Goal: Task Accomplishment & Management: Use online tool/utility

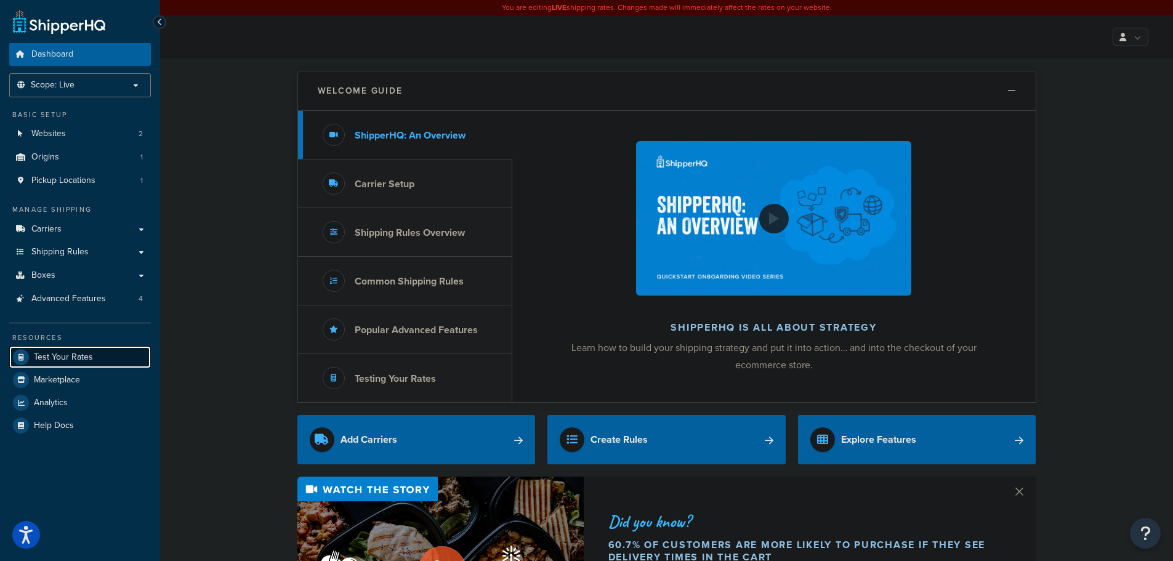
click at [74, 355] on span "Test Your Rates" at bounding box center [63, 357] width 59 height 10
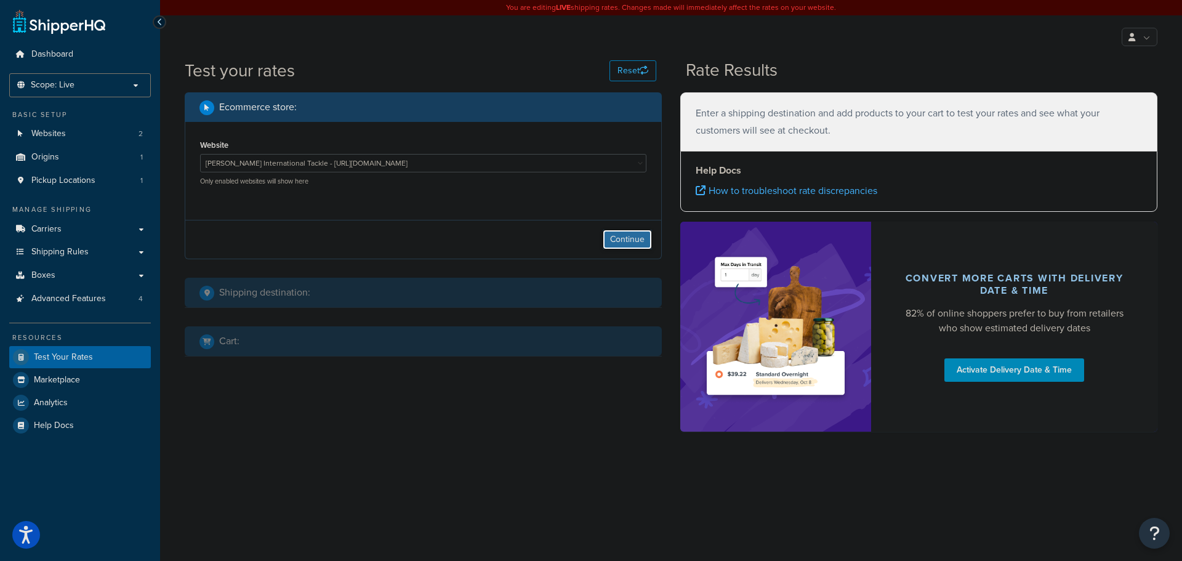
click at [626, 249] on button "Continue" at bounding box center [627, 240] width 49 height 20
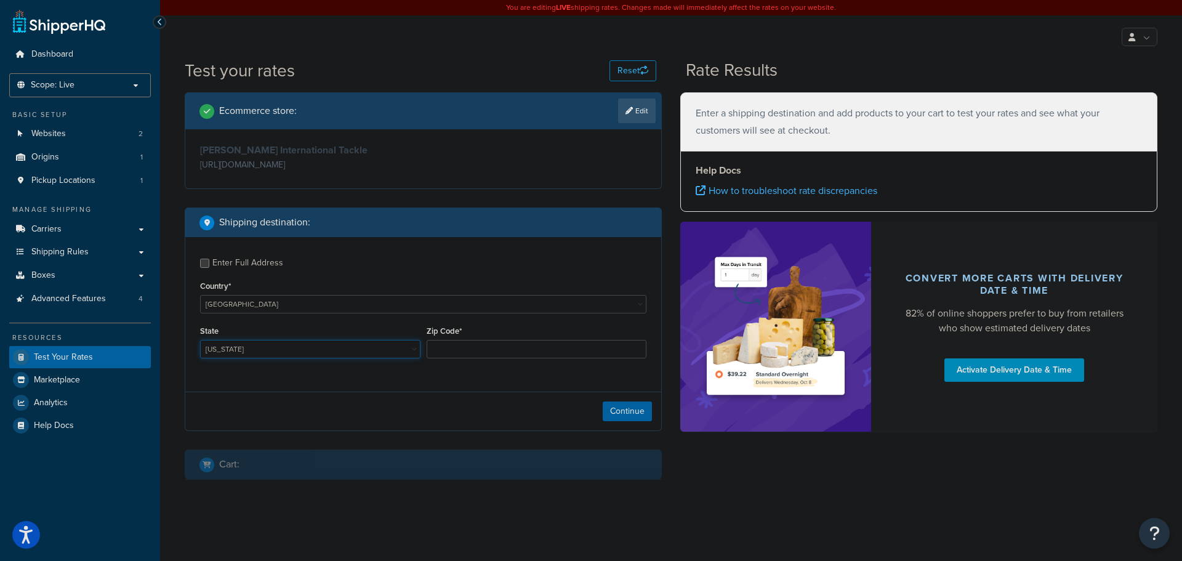
click at [281, 350] on select "[US_STATE] [US_STATE] [US_STATE] [US_STATE] [US_STATE] Armed Forces Americas Ar…" at bounding box center [310, 349] width 220 height 18
select select "FL"
click at [200, 341] on select "[US_STATE] [US_STATE] [US_STATE] [US_STATE] [US_STATE] Armed Forces Americas Ar…" at bounding box center [310, 349] width 220 height 18
drag, startPoint x: 488, startPoint y: 347, endPoint x: 485, endPoint y: 358, distance: 10.9
click at [486, 358] on input "Zip Code*" at bounding box center [537, 349] width 220 height 18
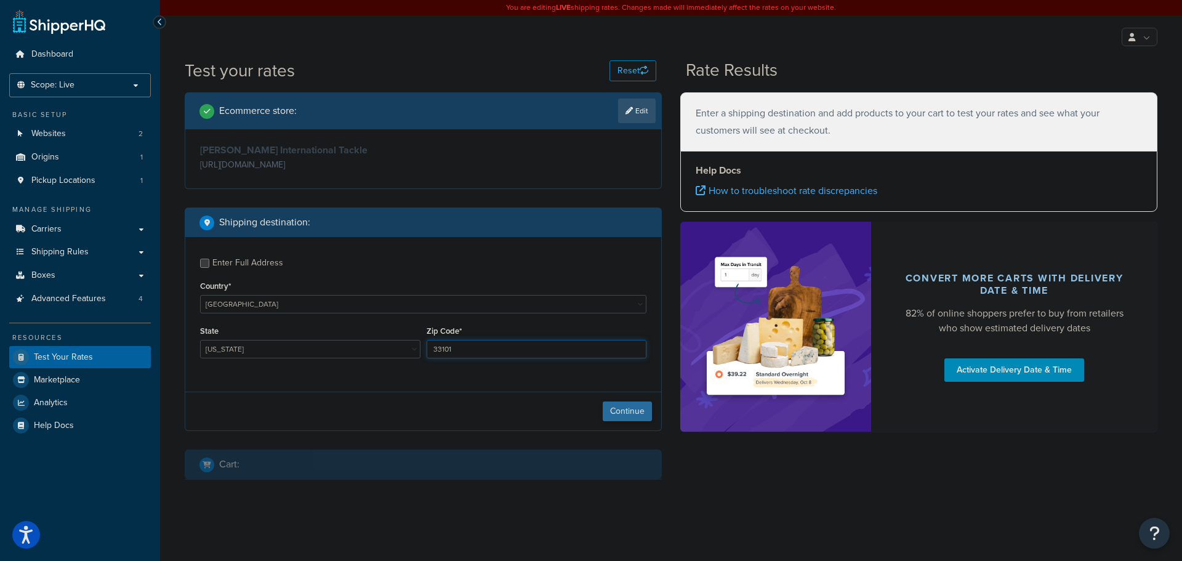
type input "33101"
click at [632, 414] on button "Continue" at bounding box center [627, 411] width 49 height 20
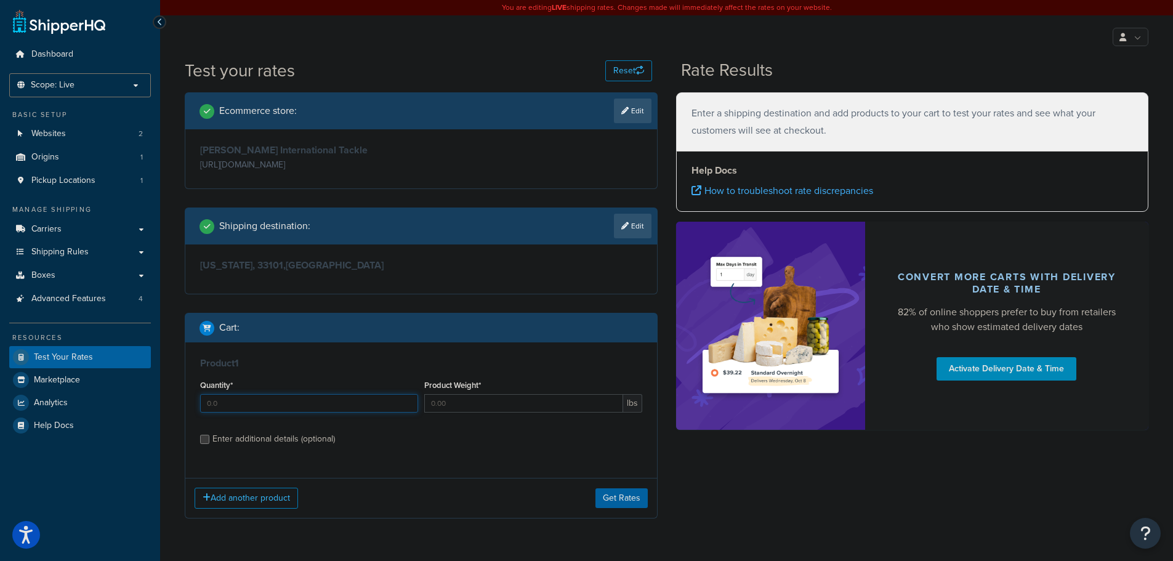
drag, startPoint x: 271, startPoint y: 408, endPoint x: 195, endPoint y: 417, distance: 77.6
click at [195, 417] on div "Product 1 Quantity* Product Weight* lbs Enter additional details (optional)" at bounding box center [421, 405] width 472 height 126
type input "1"
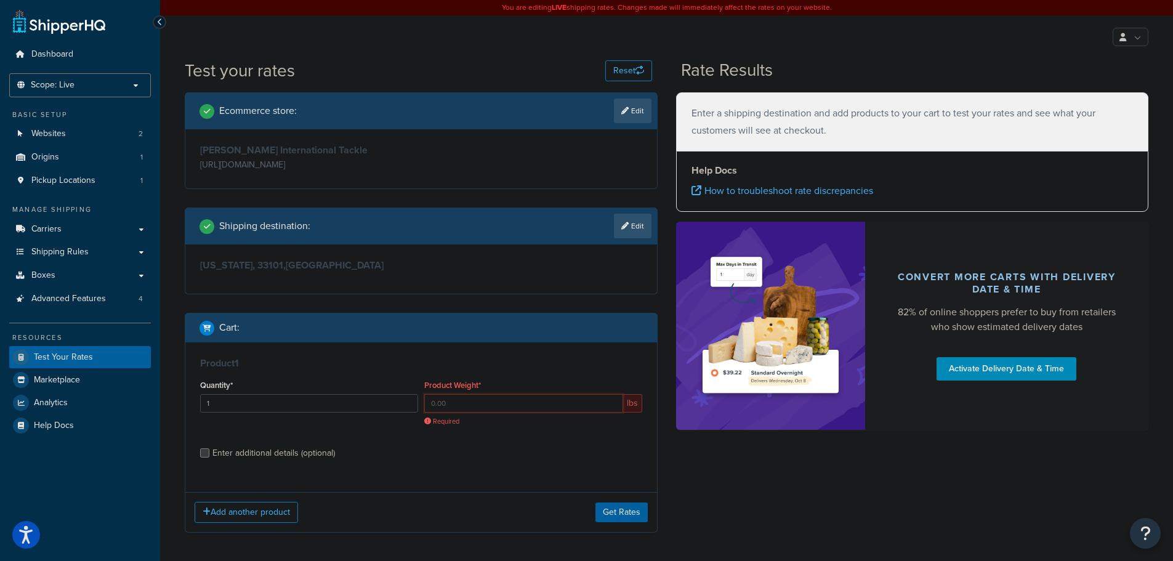
click at [500, 404] on input "Product Weight*" at bounding box center [523, 403] width 199 height 18
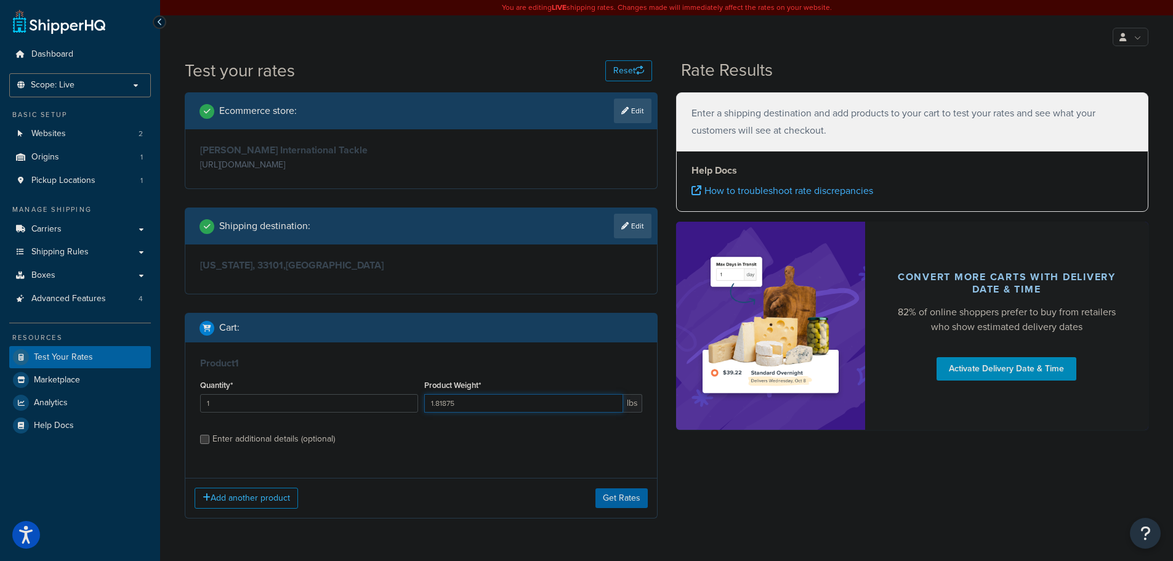
type input "1.81875"
click at [285, 436] on div "Enter additional details (optional)" at bounding box center [273, 438] width 123 height 17
click at [209, 436] on input "Enter additional details (optional)" at bounding box center [204, 439] width 9 height 9
checkbox input "true"
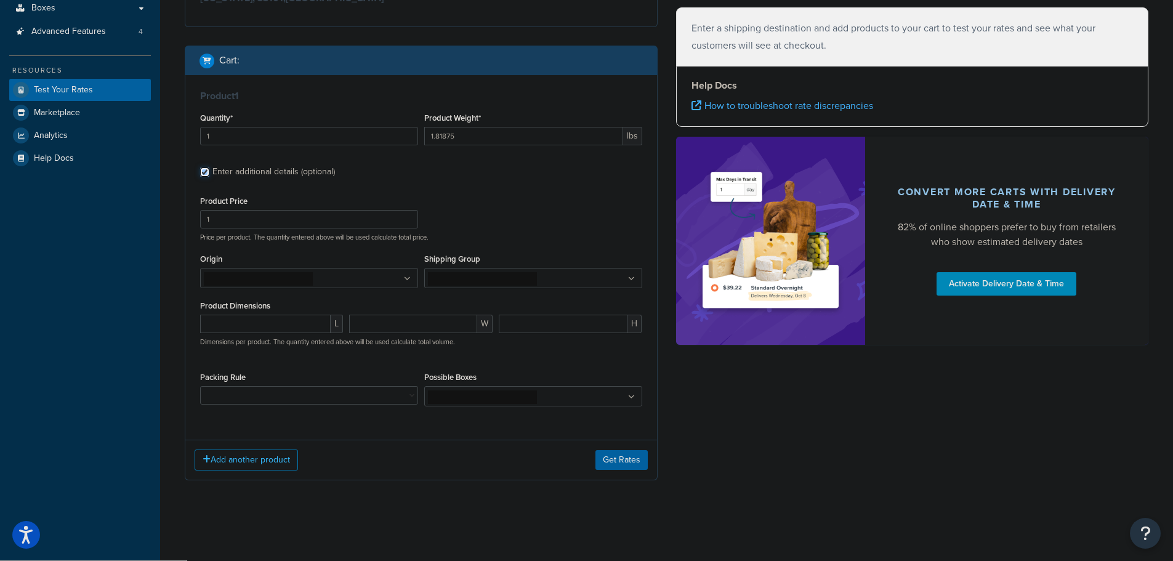
scroll to position [268, 0]
click at [326, 281] on ul at bounding box center [309, 277] width 218 height 20
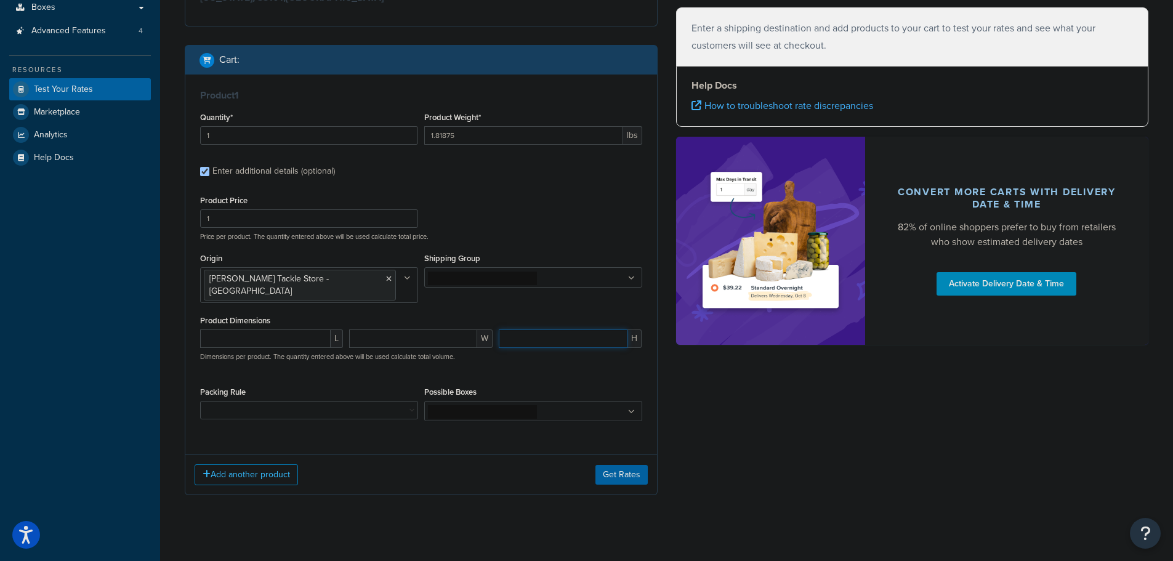
click at [566, 329] on input "number" at bounding box center [563, 338] width 129 height 18
type input "5.5"
type input "14"
click at [397, 329] on input "number" at bounding box center [412, 338] width 127 height 18
type input "6"
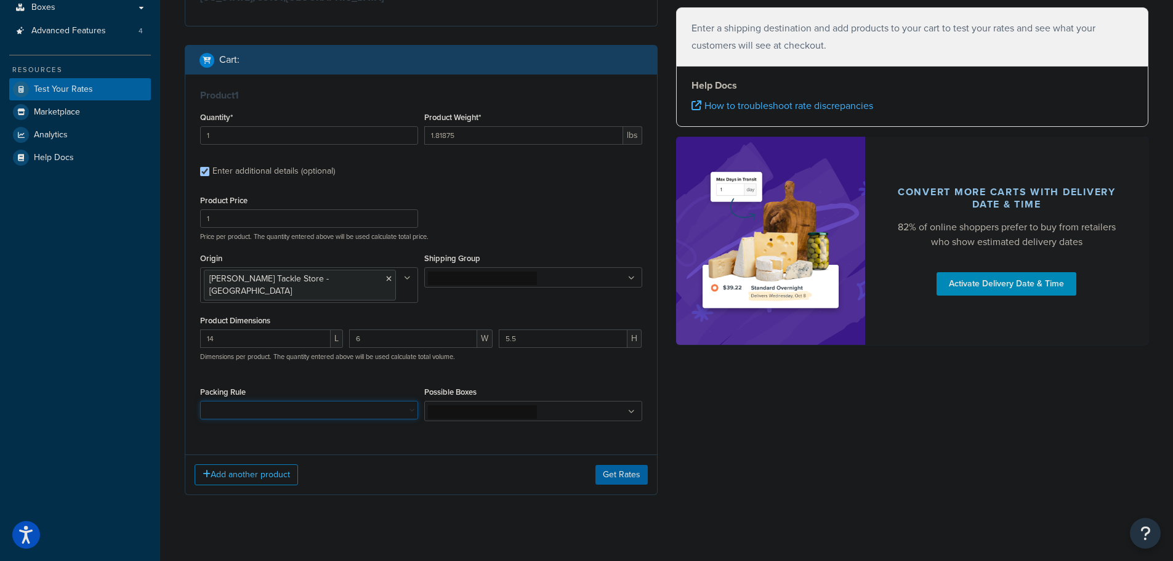
click at [370, 401] on select "10' Rod - 5" Rod Tube - 2pc & BG5000 Spinning Reel 2'8" Rod - 3" Rod Tube & Tan…" at bounding box center [309, 410] width 218 height 18
select select "64278"
click at [200, 401] on select "10' Rod - 5" Rod Tube - 2pc & BG5000 Spinning Reel 2'8" Rod - 3" Rod Tube & Tan…" at bounding box center [309, 410] width 218 height 18
click at [627, 465] on button "Get Rates" at bounding box center [621, 475] width 52 height 20
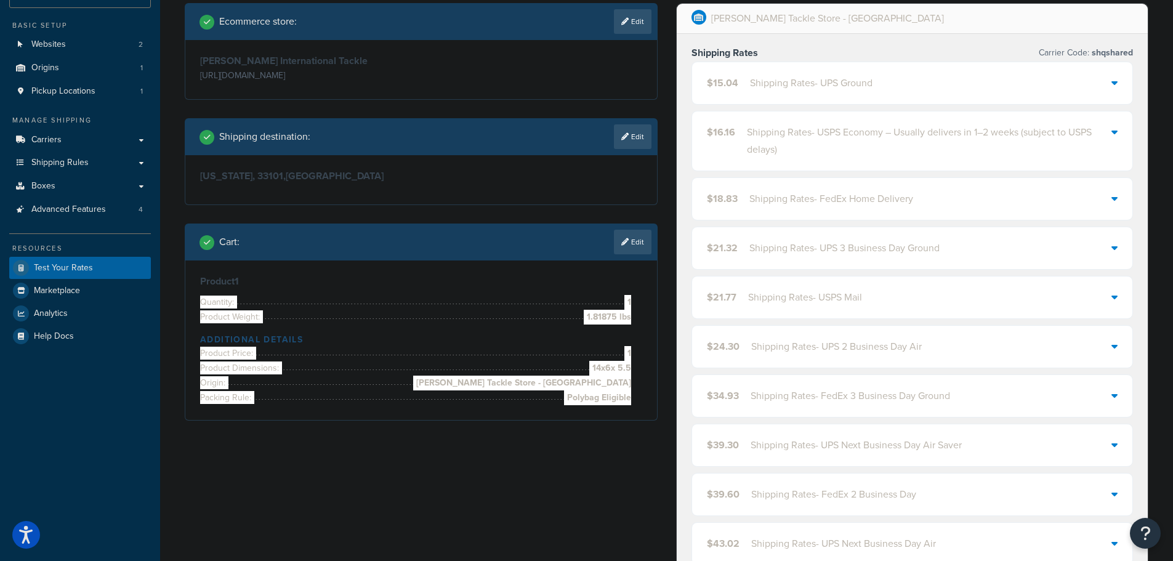
scroll to position [83, 0]
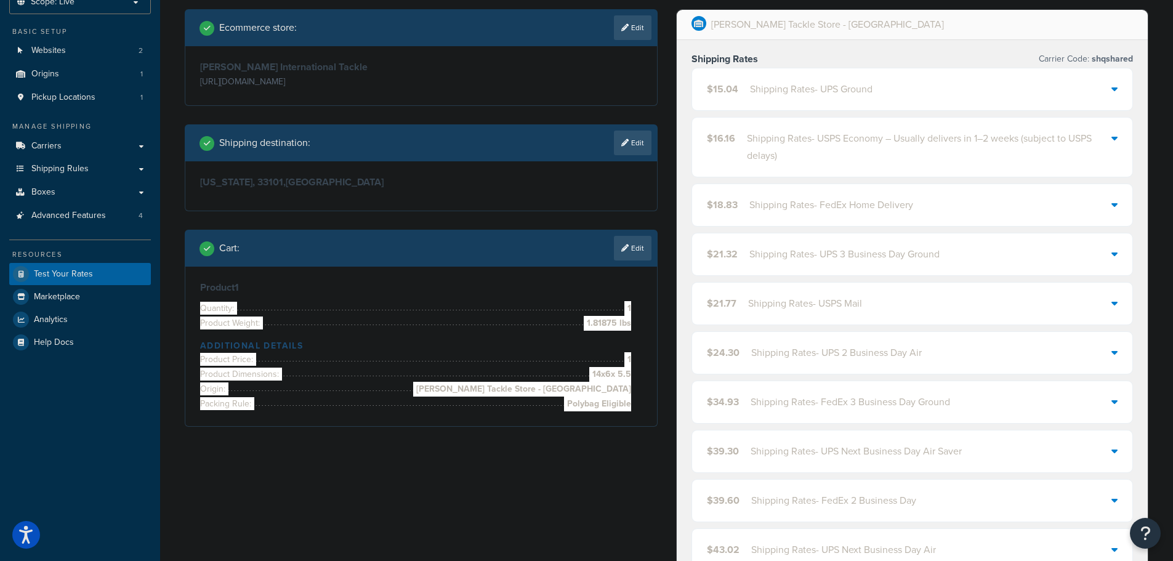
click at [800, 97] on div "Shipping Rates - UPS Ground" at bounding box center [811, 89] width 123 height 17
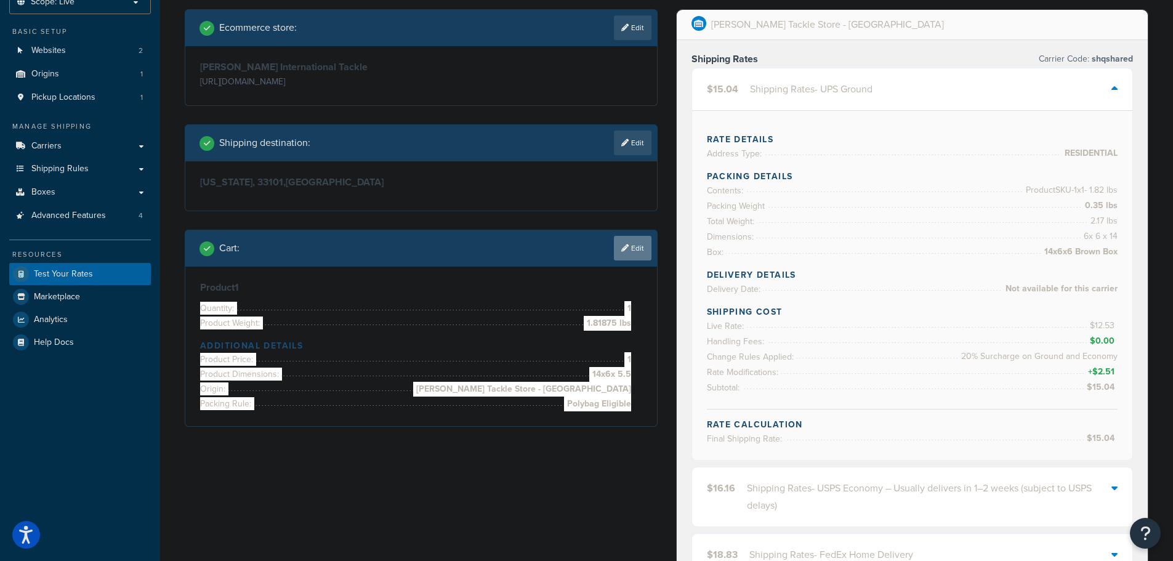
click at [643, 250] on link "Edit" at bounding box center [633, 248] width 38 height 25
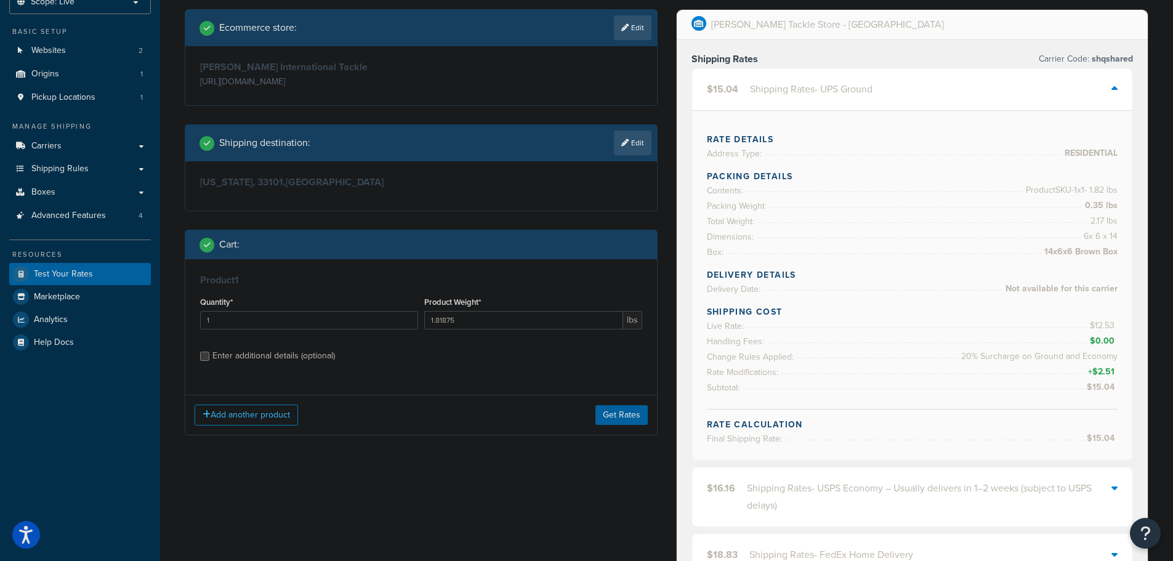
click at [281, 359] on div "Enter additional details (optional)" at bounding box center [273, 355] width 123 height 17
click at [209, 359] on input "Enter additional details (optional)" at bounding box center [204, 355] width 9 height 9
checkbox input "true"
select select "64278"
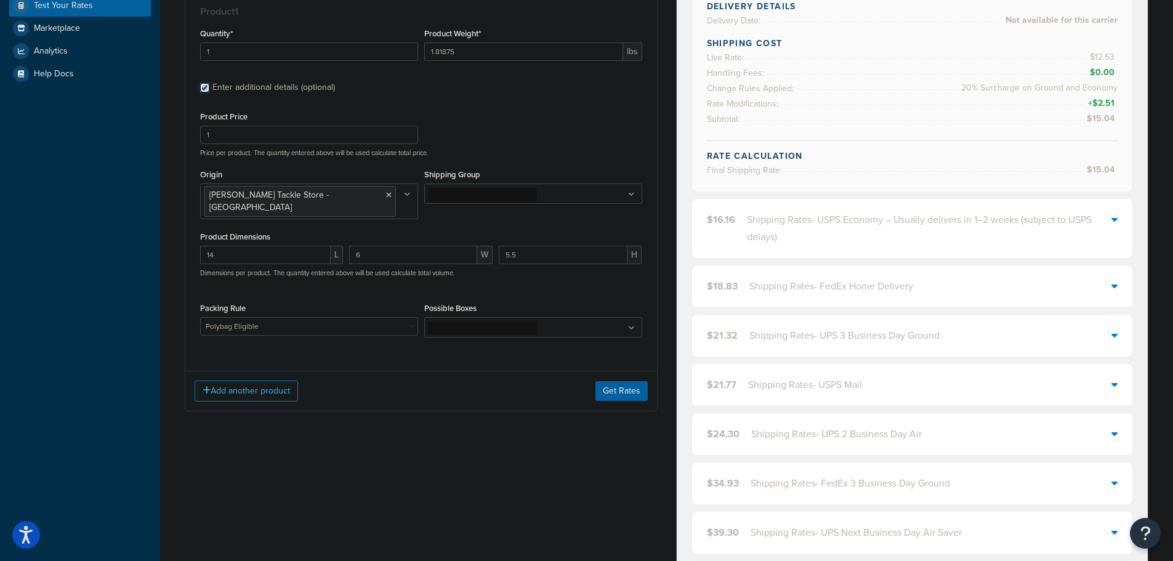
scroll to position [329, 0]
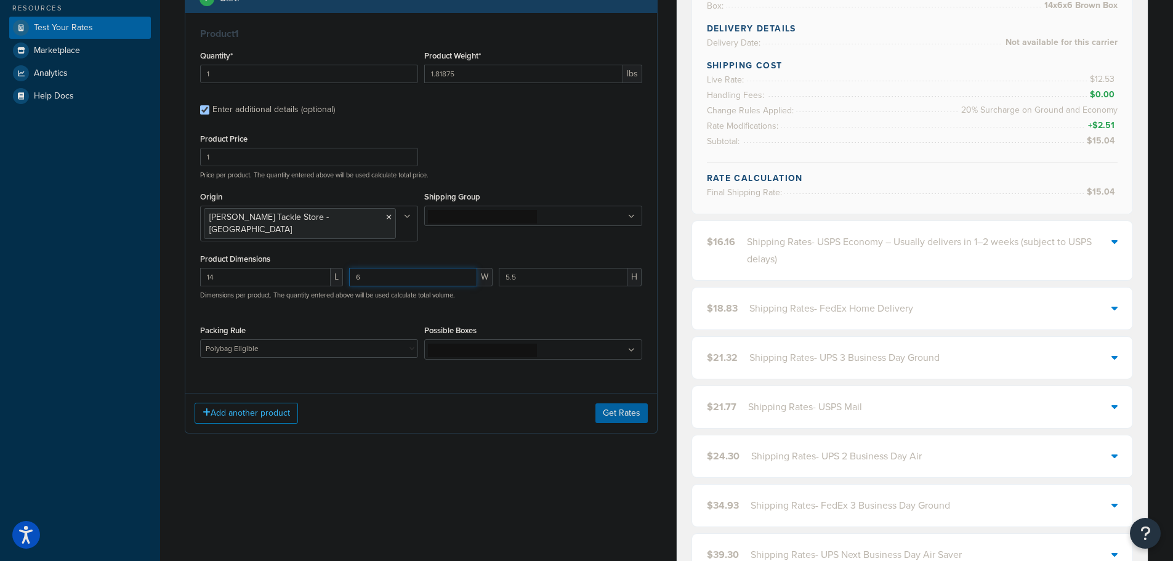
click at [372, 268] on input "6" at bounding box center [412, 277] width 127 height 18
type input "12"
type input "3.5"
click at [618, 403] on button "Get Rates" at bounding box center [621, 413] width 52 height 20
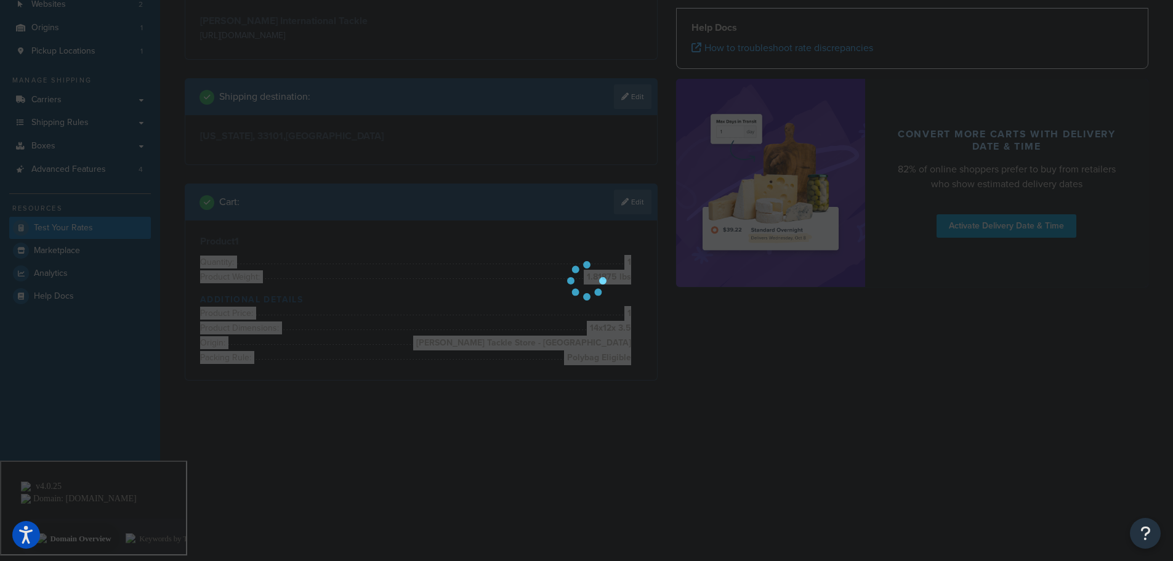
scroll to position [0, 0]
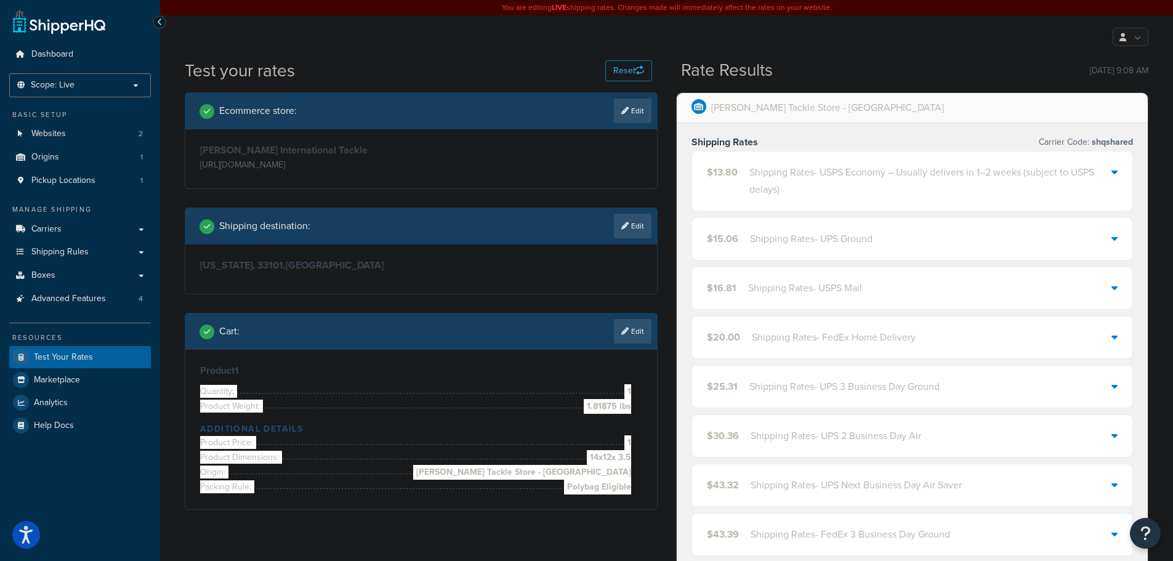
click at [835, 163] on div "$13.80 Shipping Rates - USPS Economy – Usually delivers in 1–2 weeks (subject t…" at bounding box center [912, 180] width 441 height 59
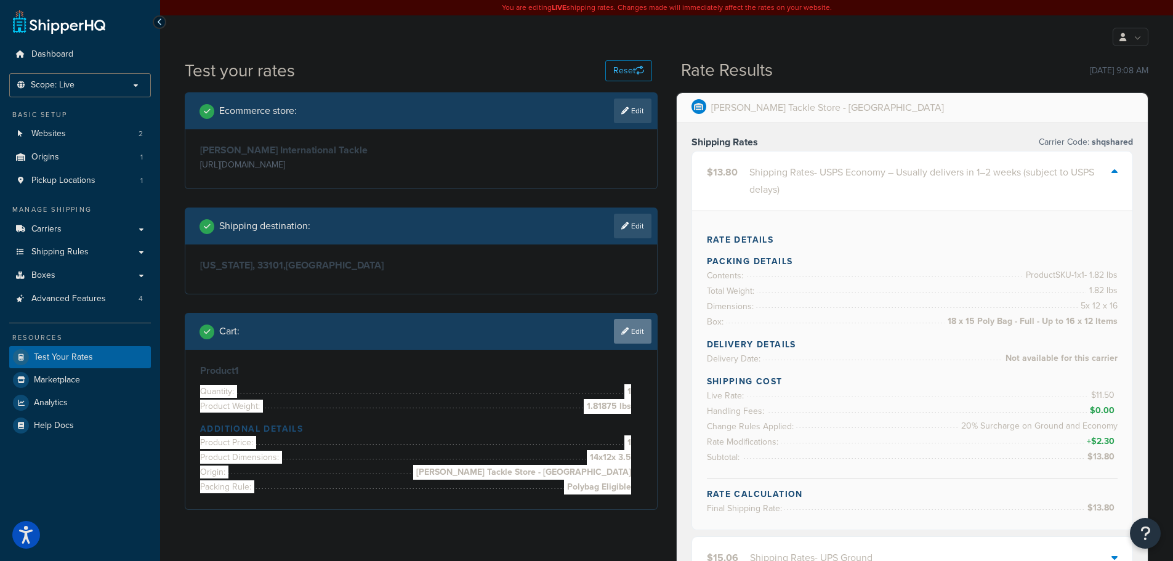
click at [640, 335] on link "Edit" at bounding box center [633, 331] width 38 height 25
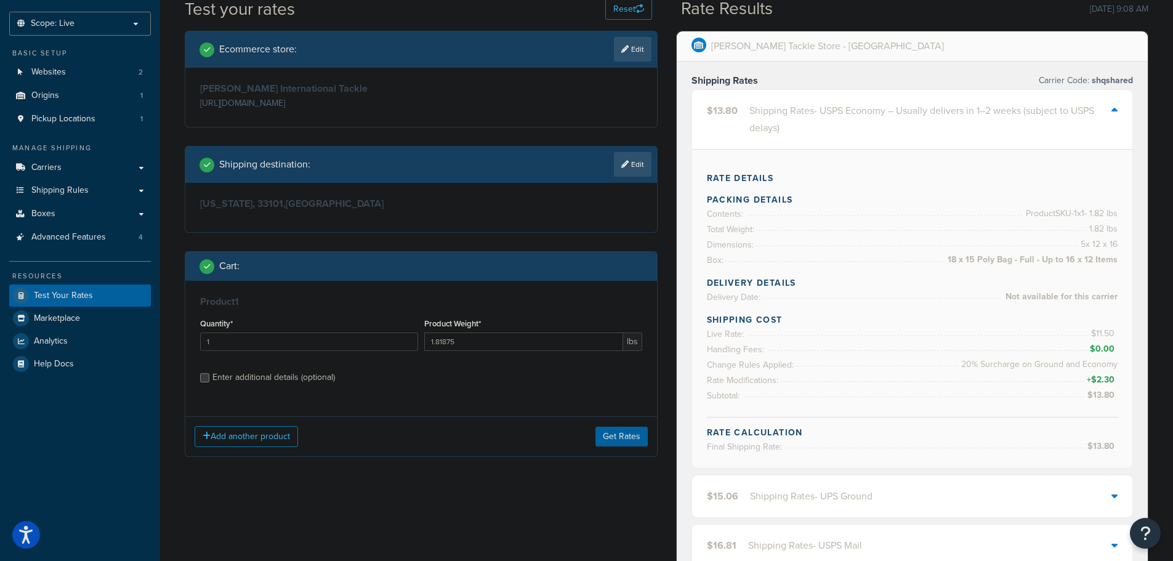
click at [270, 381] on div "Enter additional details (optional)" at bounding box center [273, 377] width 123 height 17
click at [209, 381] on input "Enter additional details (optional)" at bounding box center [204, 377] width 9 height 9
checkbox input "true"
select select "64278"
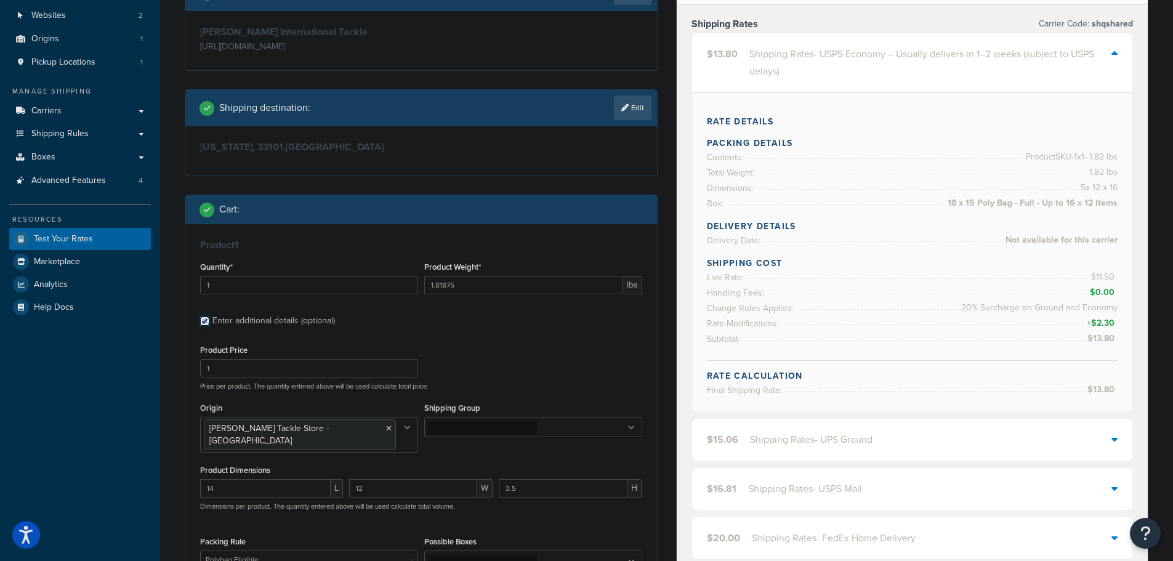
scroll to position [246, 0]
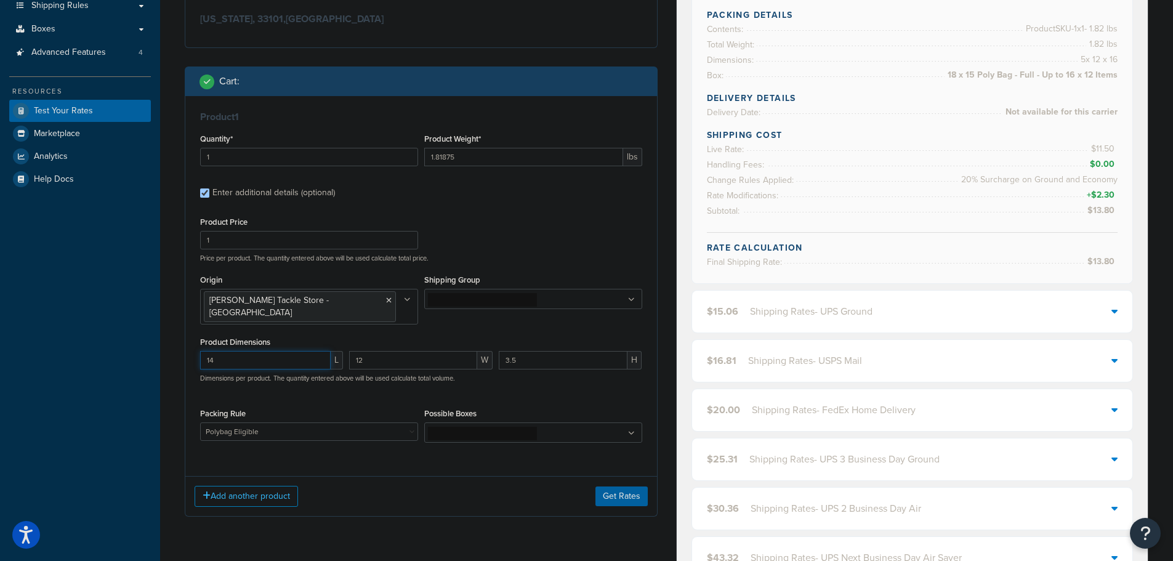
click at [261, 351] on input "14" at bounding box center [265, 360] width 131 height 18
click at [323, 353] on div "14 L 12 W 3.5 H Dimensions per product. The quantity entered above will be used…" at bounding box center [421, 373] width 448 height 45
type input "7"
type input "6.5"
click at [633, 489] on button "Get Rates" at bounding box center [621, 496] width 52 height 20
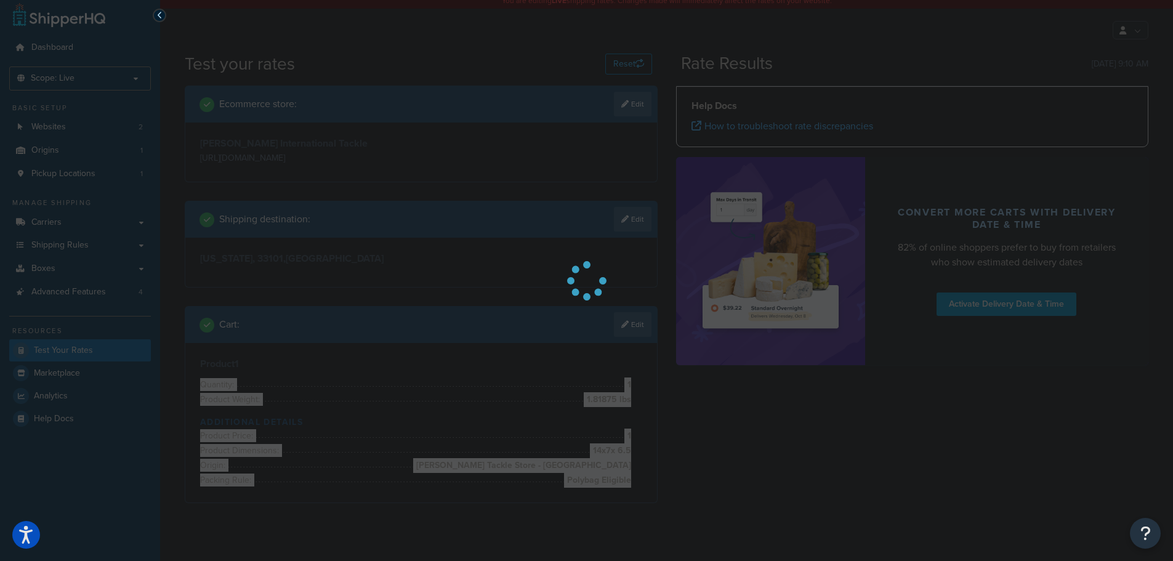
scroll to position [0, 0]
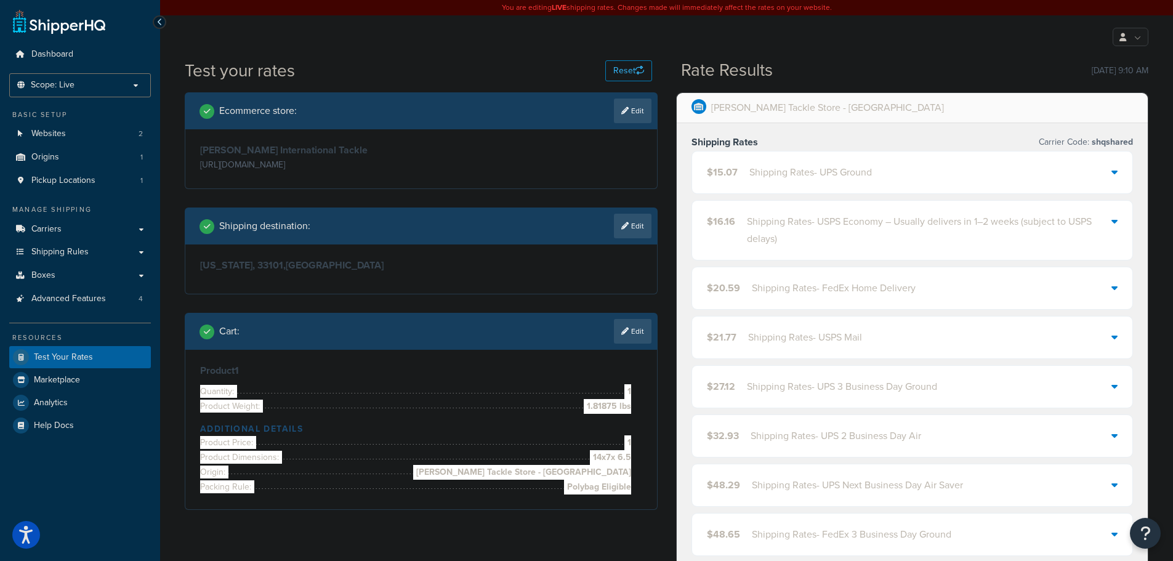
click at [784, 171] on div "Shipping Rates - UPS Ground" at bounding box center [810, 172] width 123 height 17
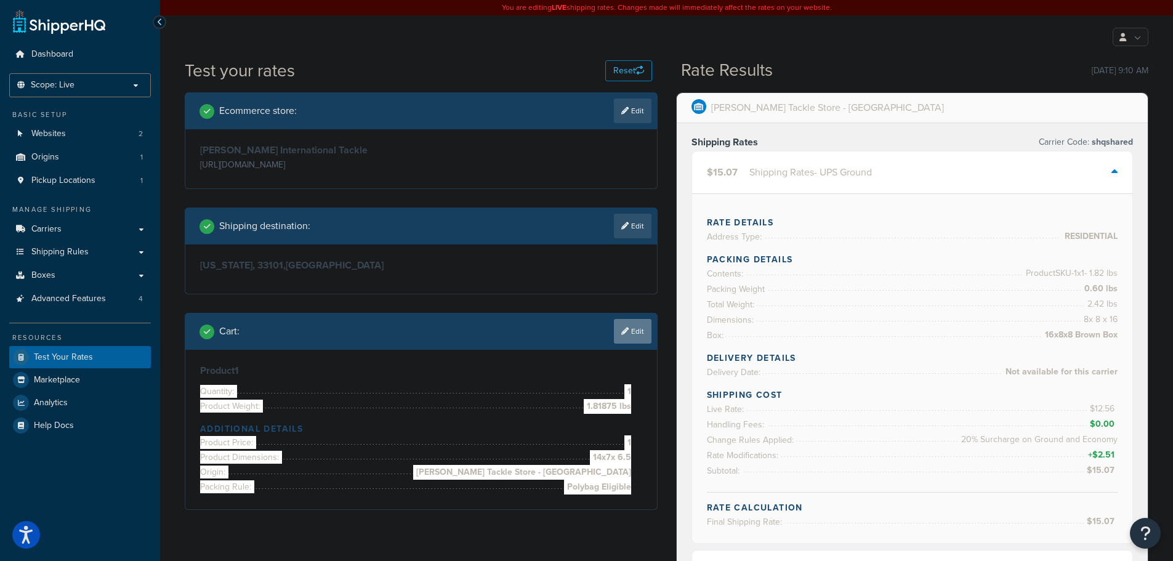
click at [630, 332] on link "Edit" at bounding box center [633, 331] width 38 height 25
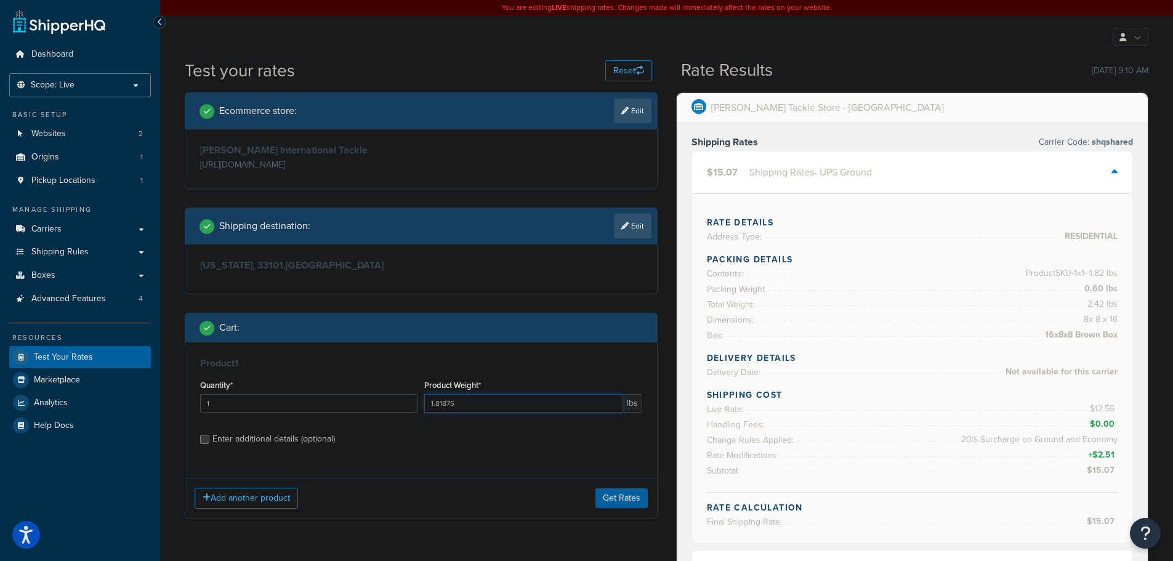
drag, startPoint x: 412, startPoint y: 415, endPoint x: 408, endPoint y: 409, distance: 7.0
click at [408, 414] on div "Quantity* 1 Product Weight* 1.81875 lbs" at bounding box center [421, 399] width 448 height 45
type input "1.4125"
click at [629, 505] on button "Get Rates" at bounding box center [621, 498] width 52 height 20
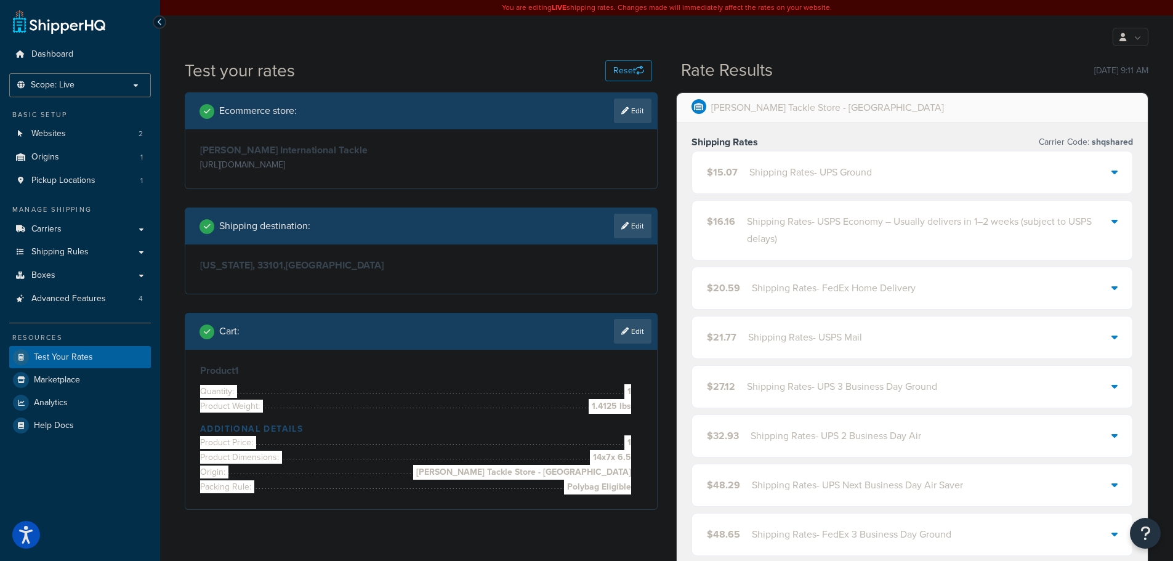
click at [747, 188] on div "$15.07 Shipping Rates - UPS Ground" at bounding box center [912, 172] width 441 height 42
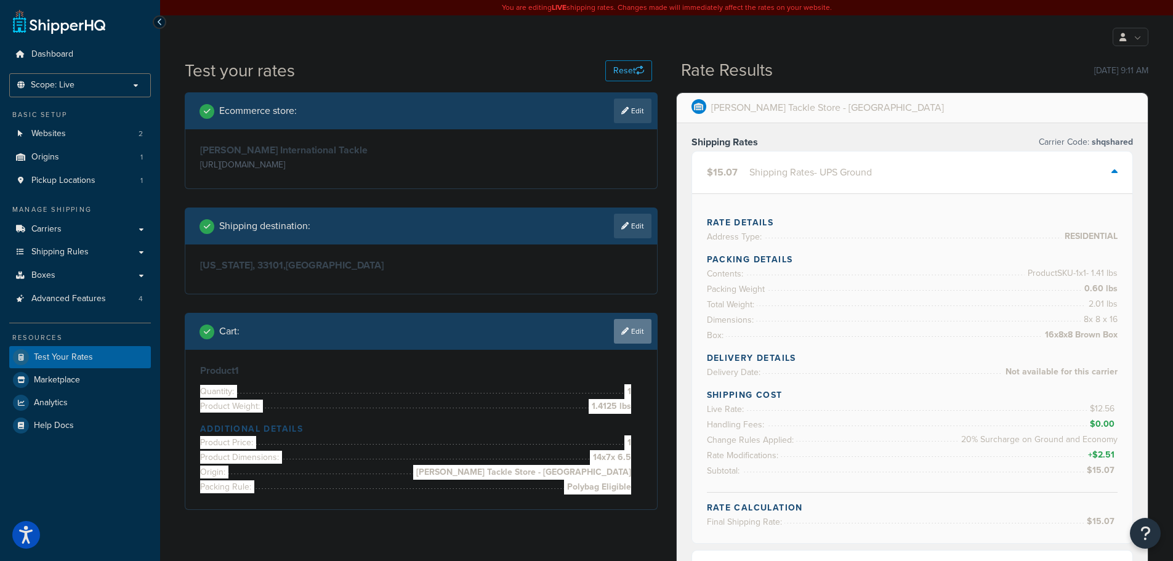
click at [649, 334] on link "Edit" at bounding box center [633, 331] width 38 height 25
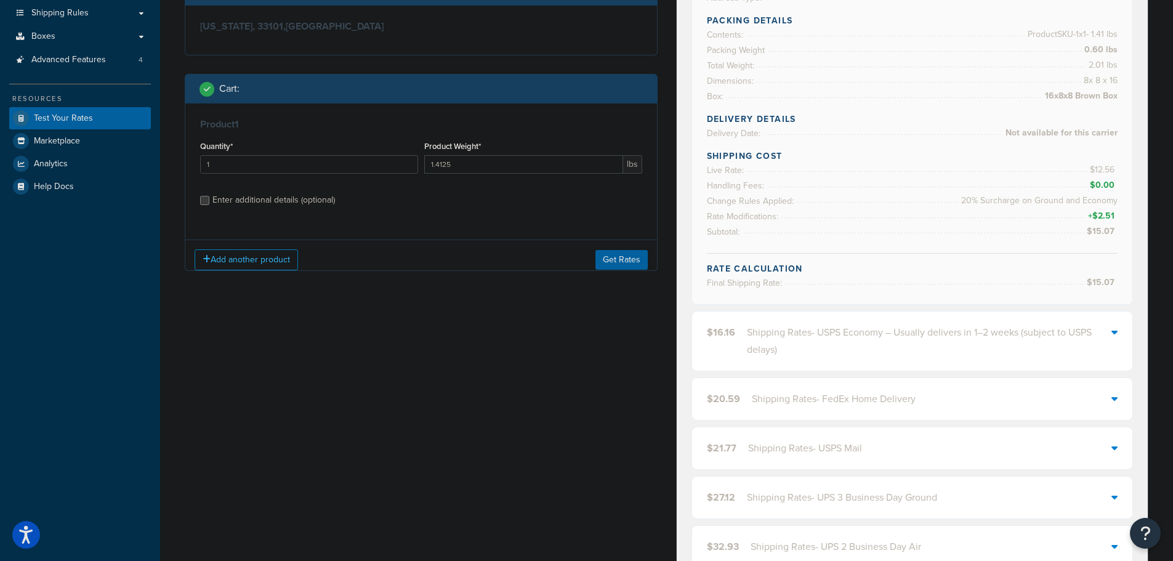
scroll to position [246, 0]
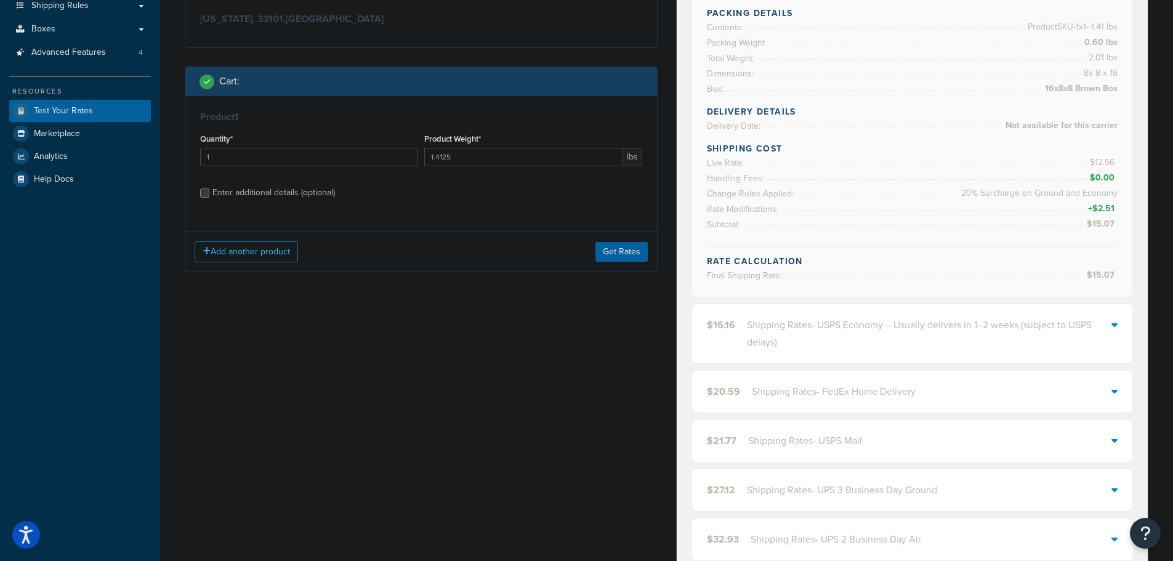
click at [310, 197] on div "Enter additional details (optional)" at bounding box center [273, 192] width 123 height 17
click at [209, 197] on input "Enter additional details (optional)" at bounding box center [204, 192] width 9 height 9
checkbox input "true"
select select "64278"
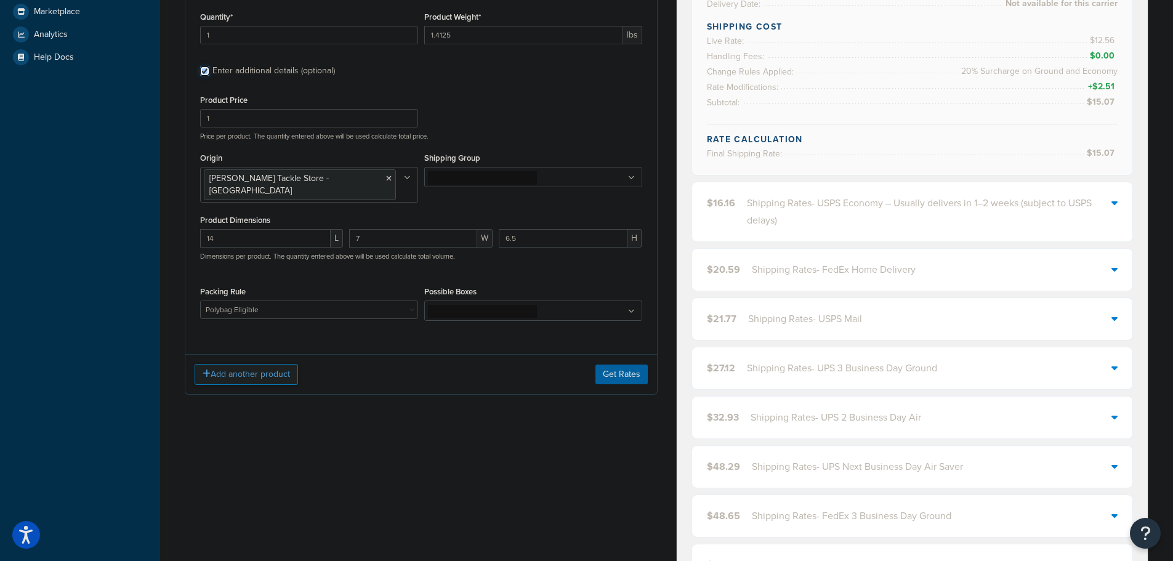
scroll to position [369, 0]
drag, startPoint x: 280, startPoint y: 227, endPoint x: 147, endPoint y: 230, distance: 133.0
click at [147, 230] on div "Dashboard Scope: Live Basic Setup Websites 2 Origins 1 Pickup Locations 1 Manag…" at bounding box center [586, 370] width 1173 height 1479
type input "16.5"
type input "13"
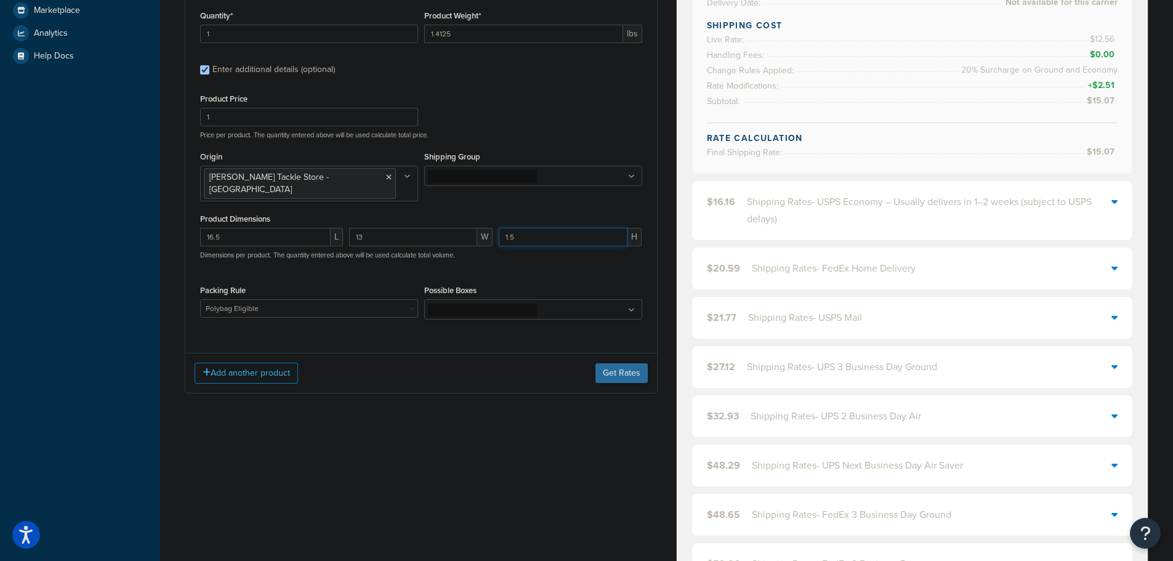
type input "1.5"
click at [630, 363] on button "Get Rates" at bounding box center [621, 373] width 52 height 20
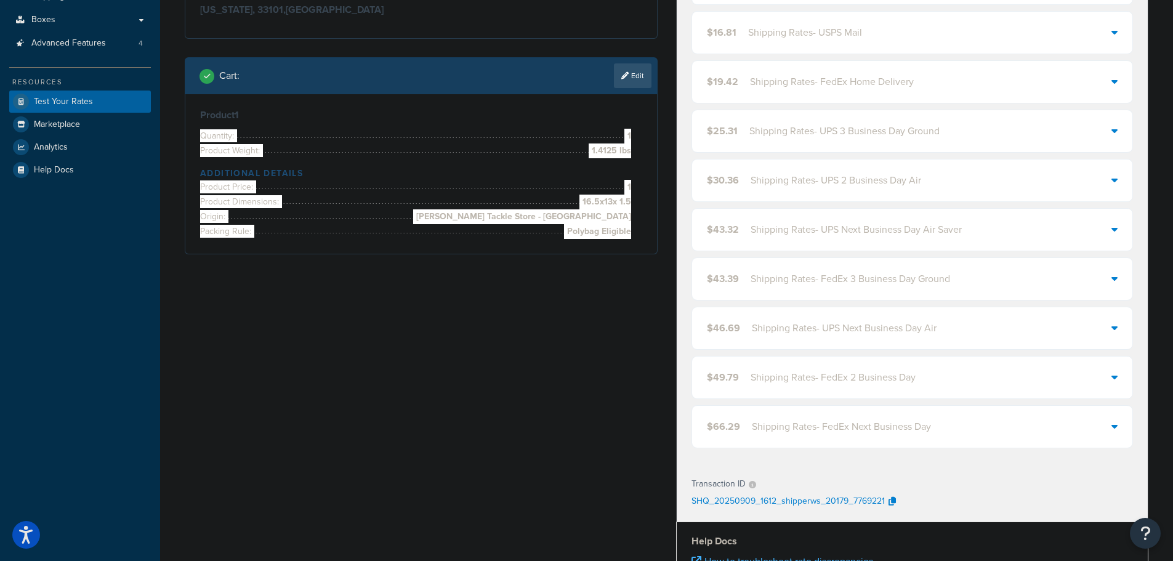
scroll to position [0, 0]
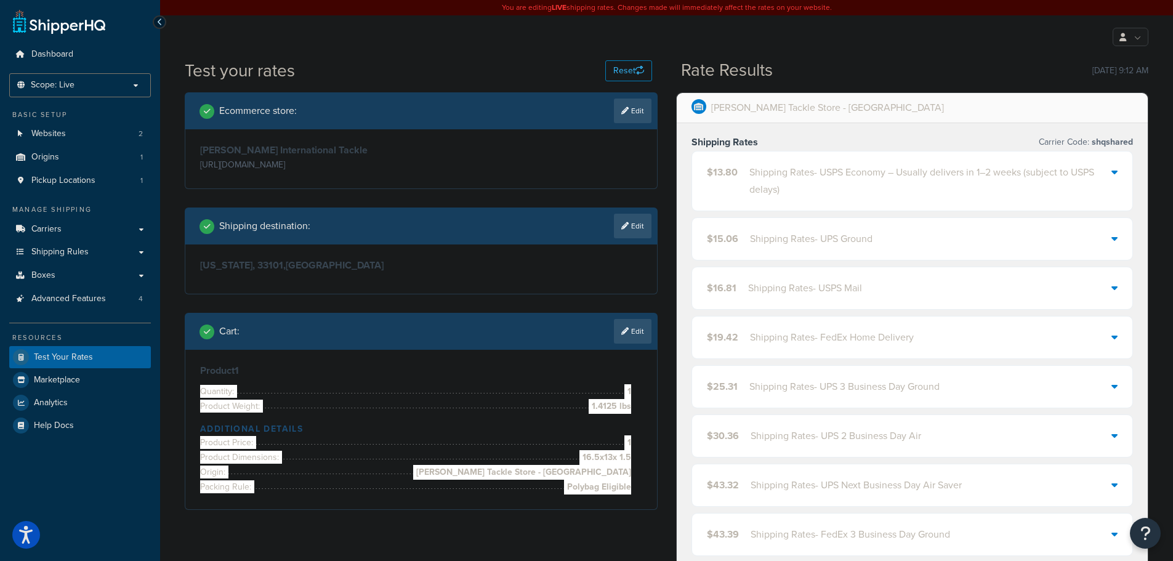
click at [791, 175] on div "Shipping Rates - USPS Economy – Usually delivers in 1–2 weeks (subject to USPS …" at bounding box center [930, 181] width 363 height 34
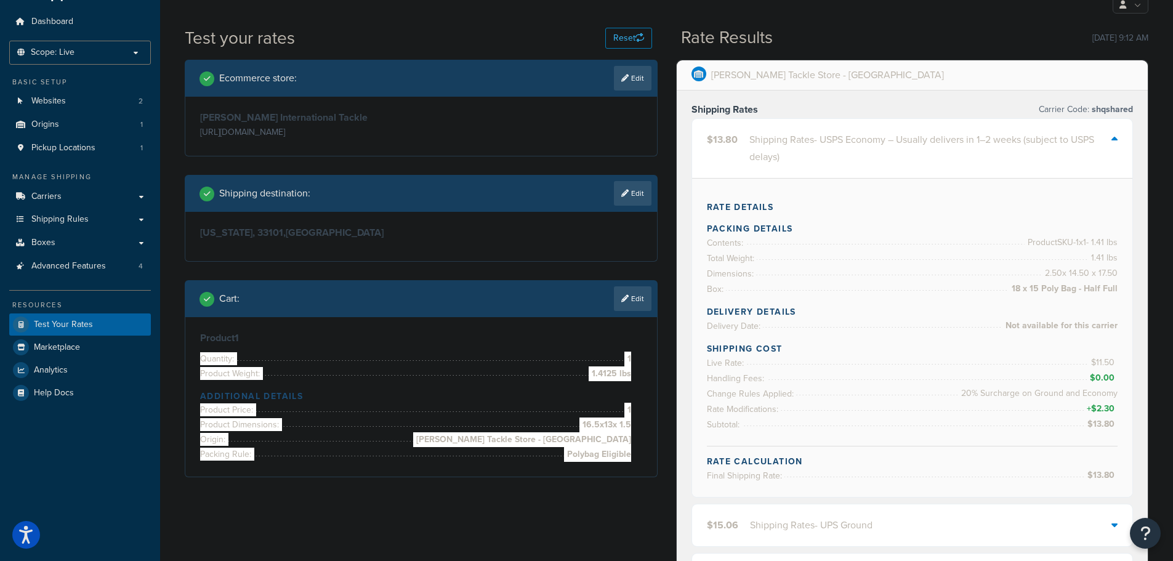
scroll to position [62, 0]
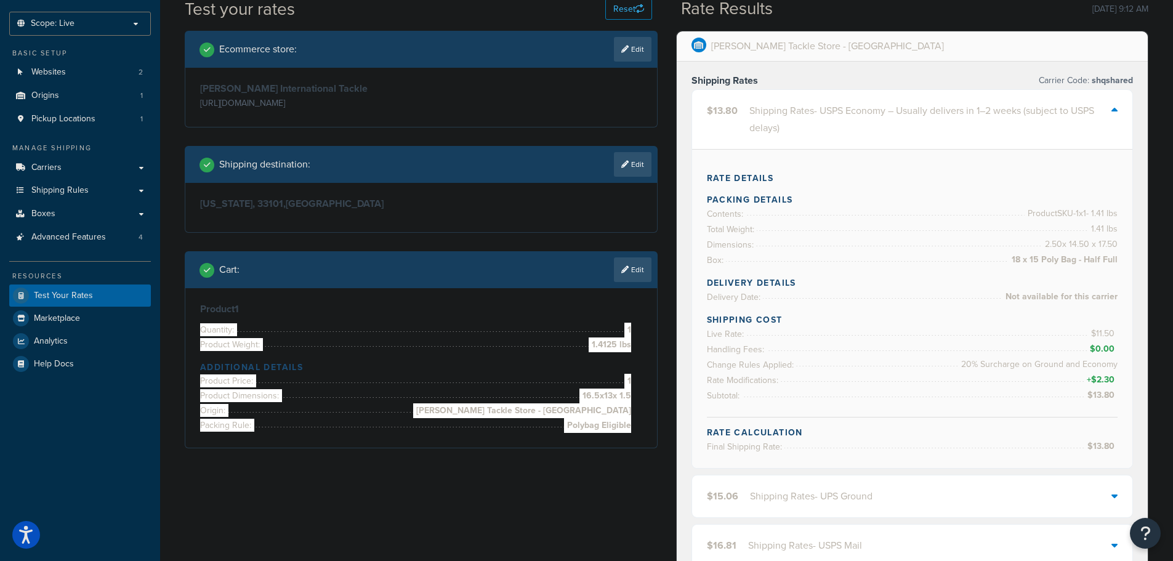
click at [645, 272] on link "Edit" at bounding box center [633, 269] width 38 height 25
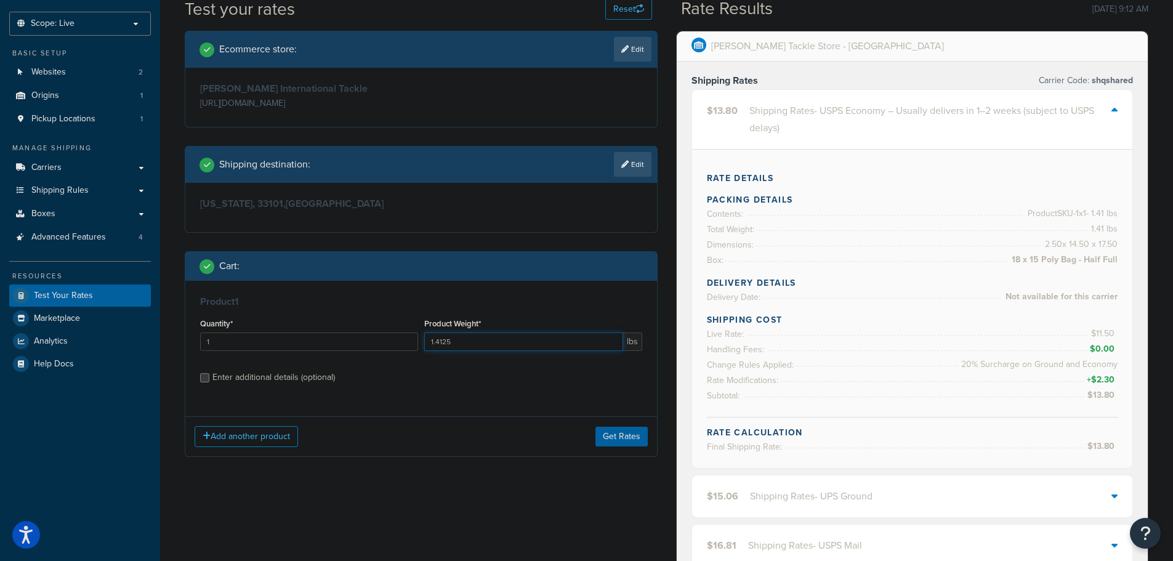
drag, startPoint x: 472, startPoint y: 342, endPoint x: 398, endPoint y: 347, distance: 74.0
click at [398, 347] on div "Quantity* 1 Product Weight* 1.4125 lbs" at bounding box center [421, 337] width 448 height 45
type input "1.34375"
click at [331, 382] on div "Enter additional details (optional)" at bounding box center [273, 377] width 123 height 17
click at [209, 382] on input "Enter additional details (optional)" at bounding box center [204, 377] width 9 height 9
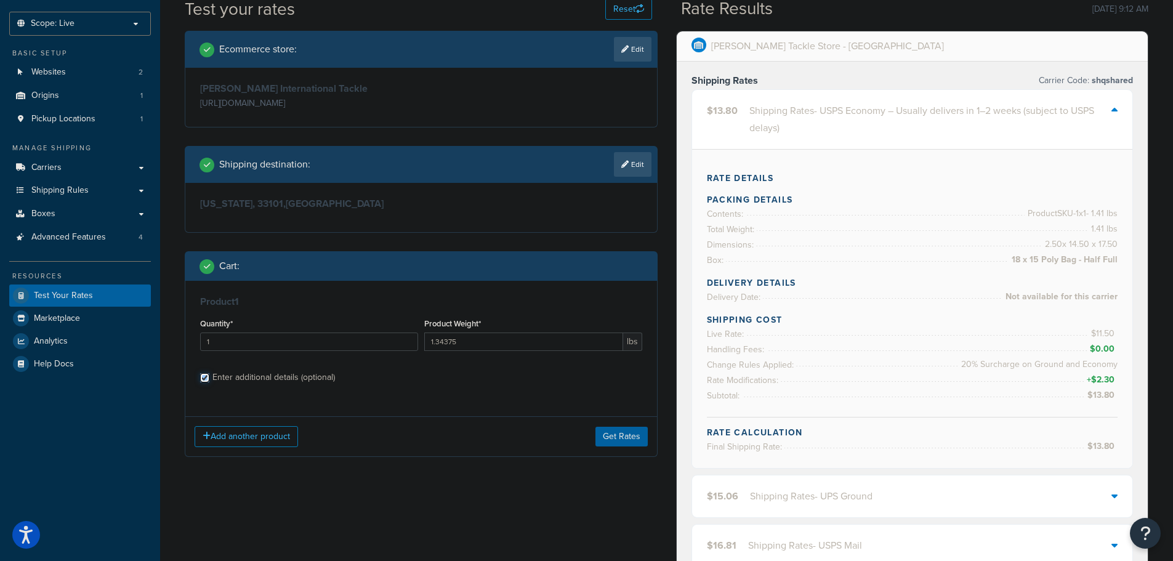
checkbox input "true"
select select "64278"
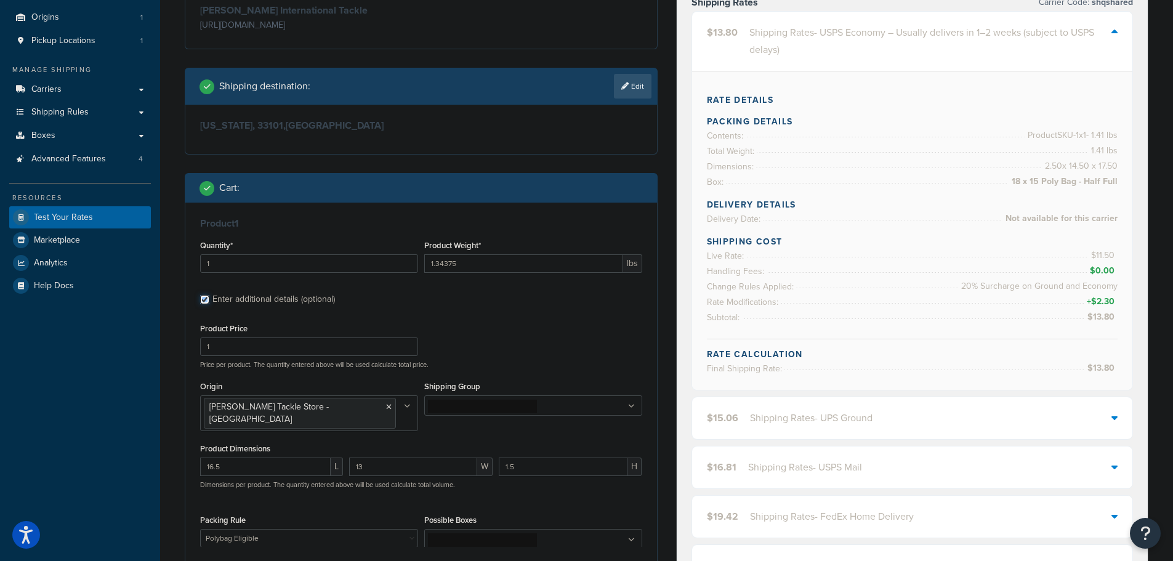
scroll to position [246, 0]
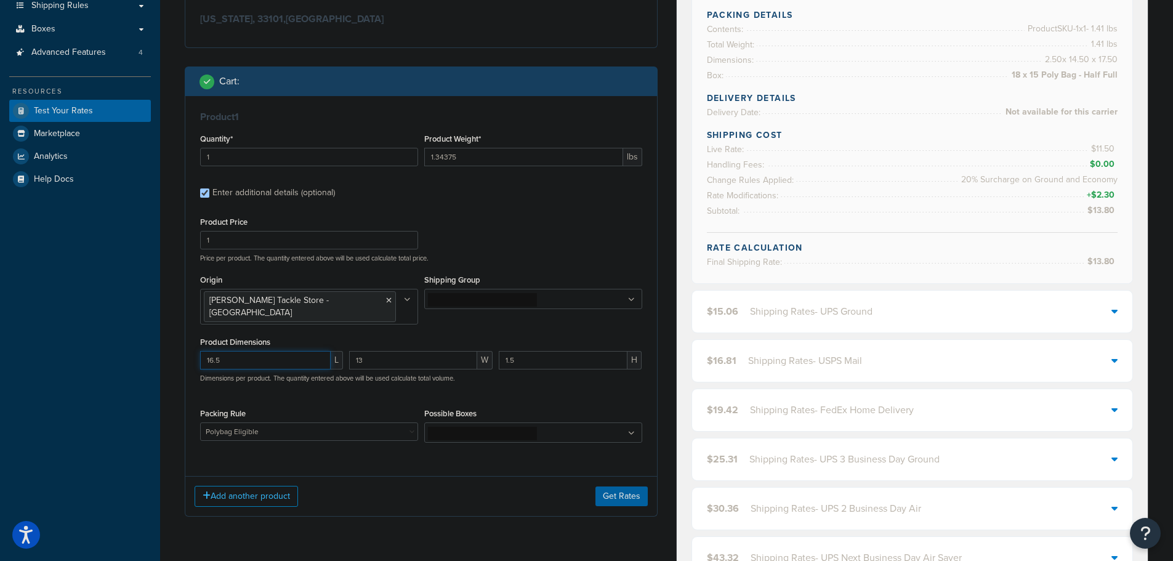
drag, startPoint x: 231, startPoint y: 355, endPoint x: 161, endPoint y: 351, distance: 70.9
click at [161, 351] on div "Test your rates Reset Rate Results [DATE] 9:12 AM Ecommerce store : Edit [PERSO…" at bounding box center [666, 491] width 1013 height 1359
type input "14"
type input "7.5"
type input "2.5"
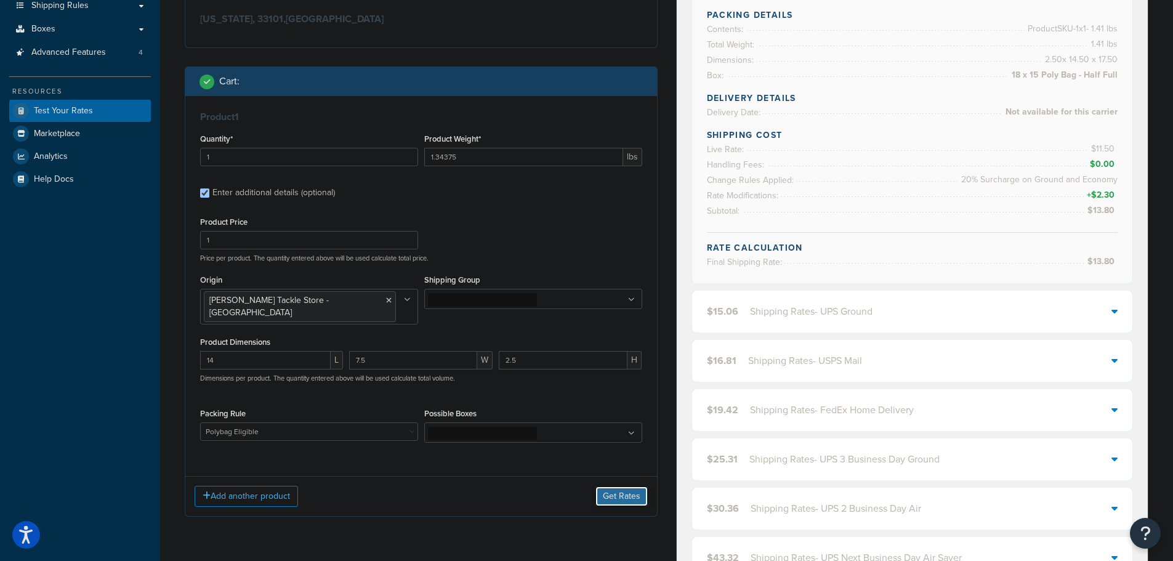
click at [619, 486] on button "Get Rates" at bounding box center [621, 496] width 52 height 20
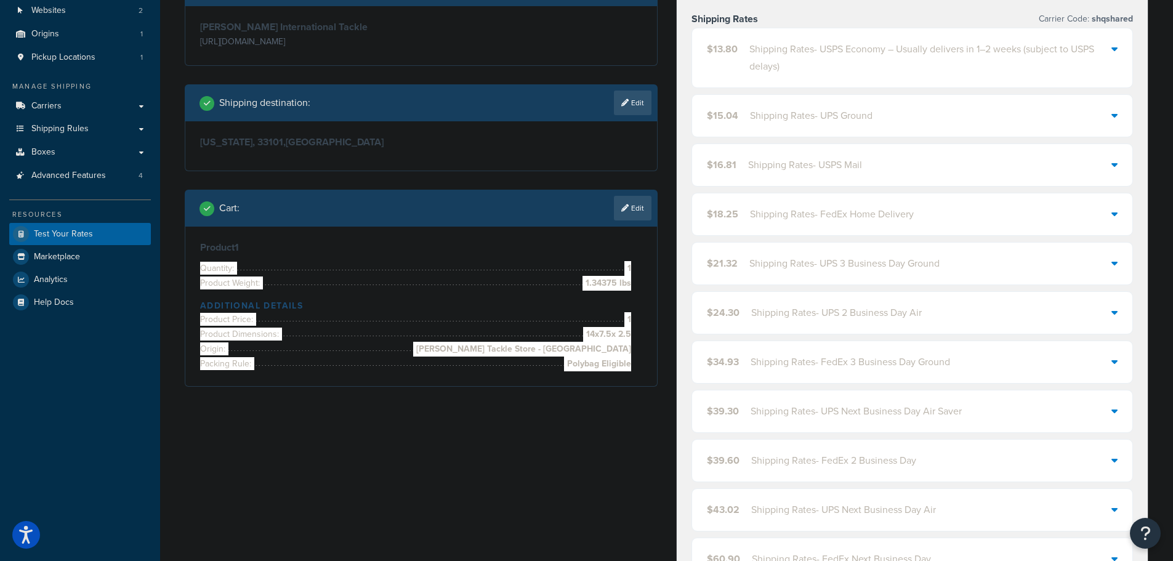
scroll to position [62, 0]
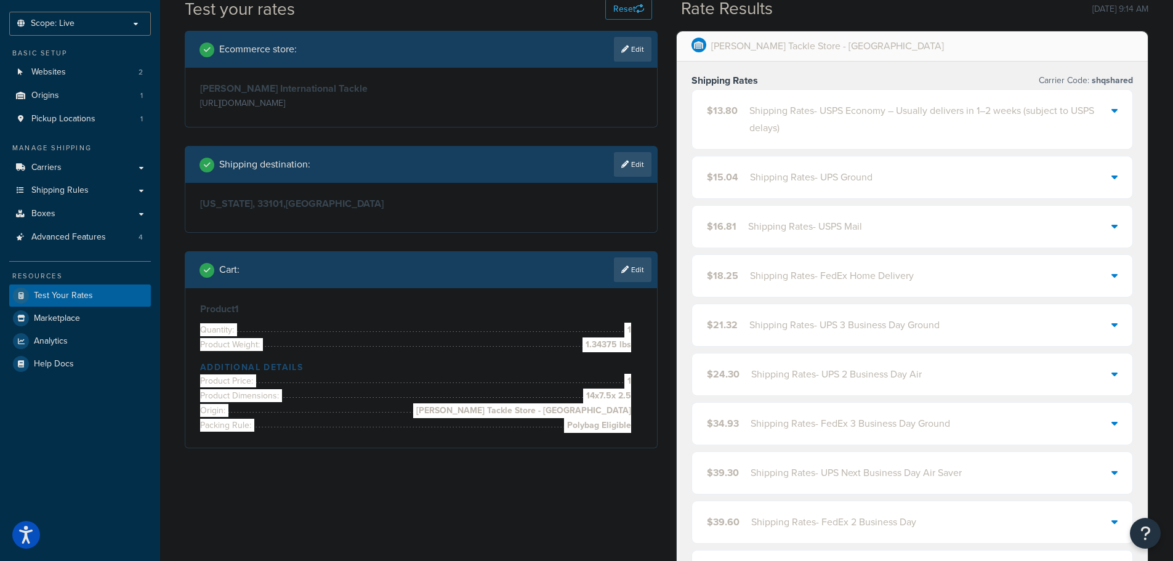
click at [771, 127] on div "Shipping Rates - USPS Economy – Usually delivers in 1–2 weeks (subject to USPS …" at bounding box center [930, 119] width 363 height 34
